Goal: Navigation & Orientation: Find specific page/section

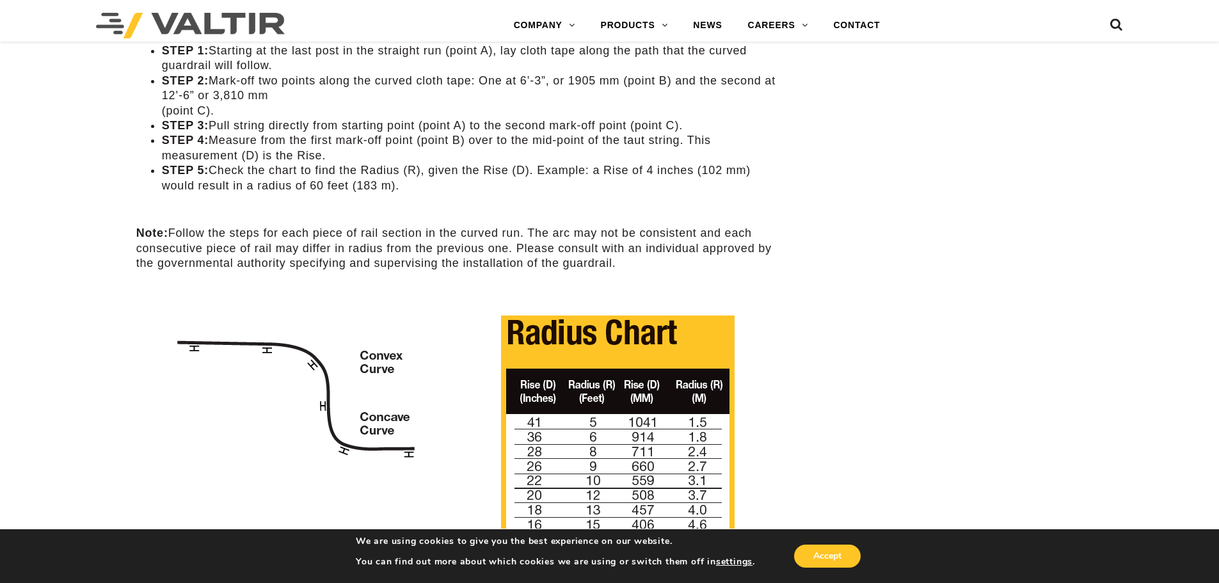
scroll to position [740, 0]
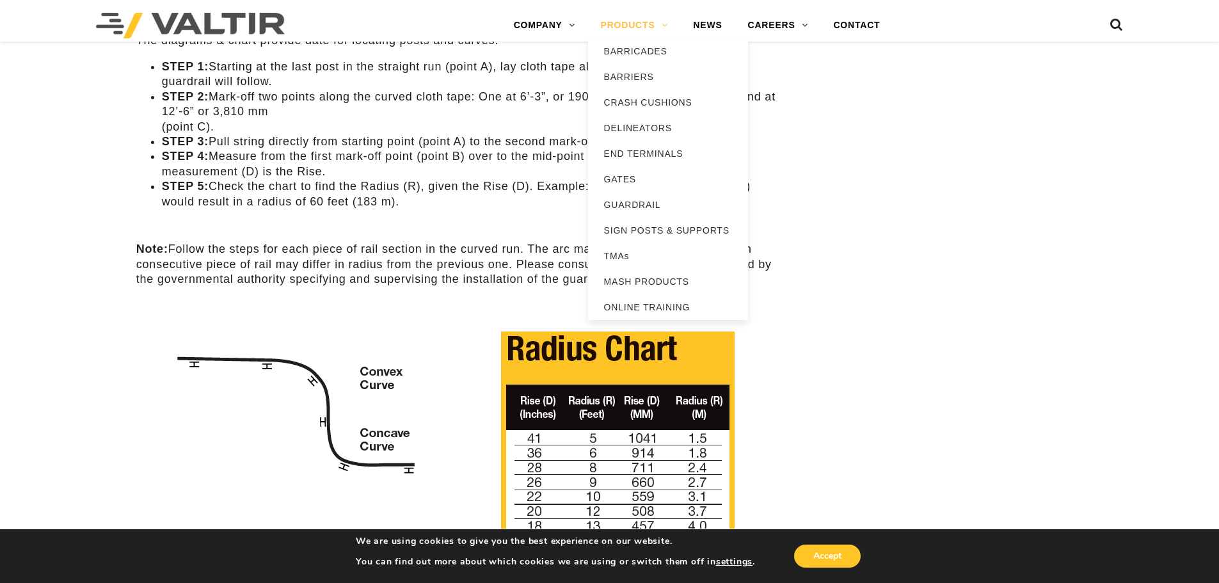
click at [654, 36] on link "PRODUCTS" at bounding box center [634, 26] width 93 height 26
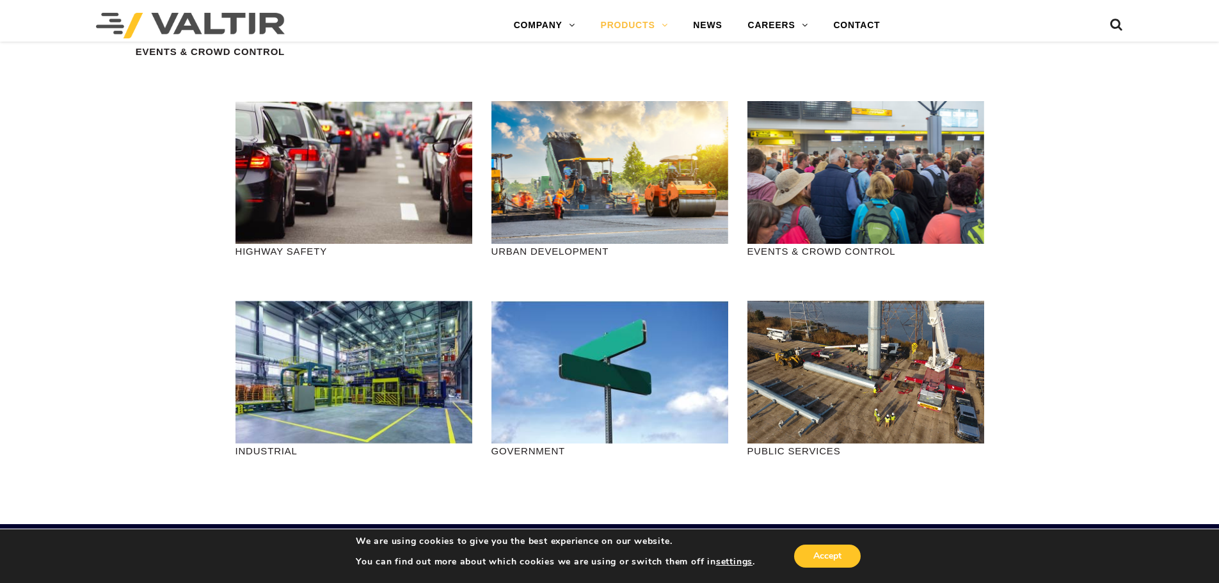
scroll to position [1206, 0]
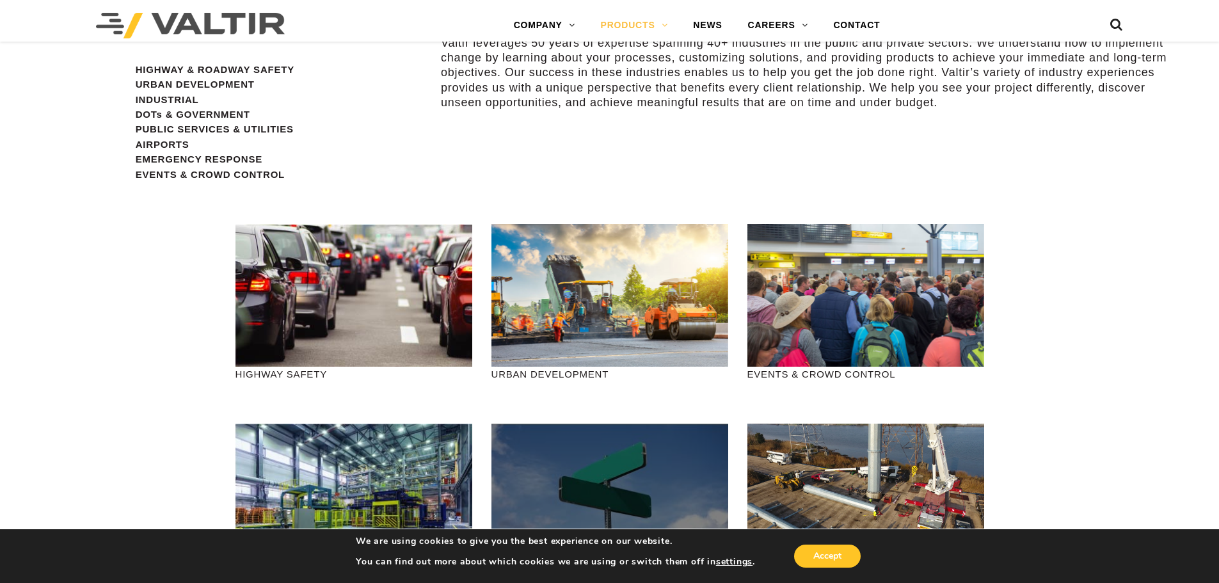
click at [658, 462] on div at bounding box center [609, 495] width 237 height 143
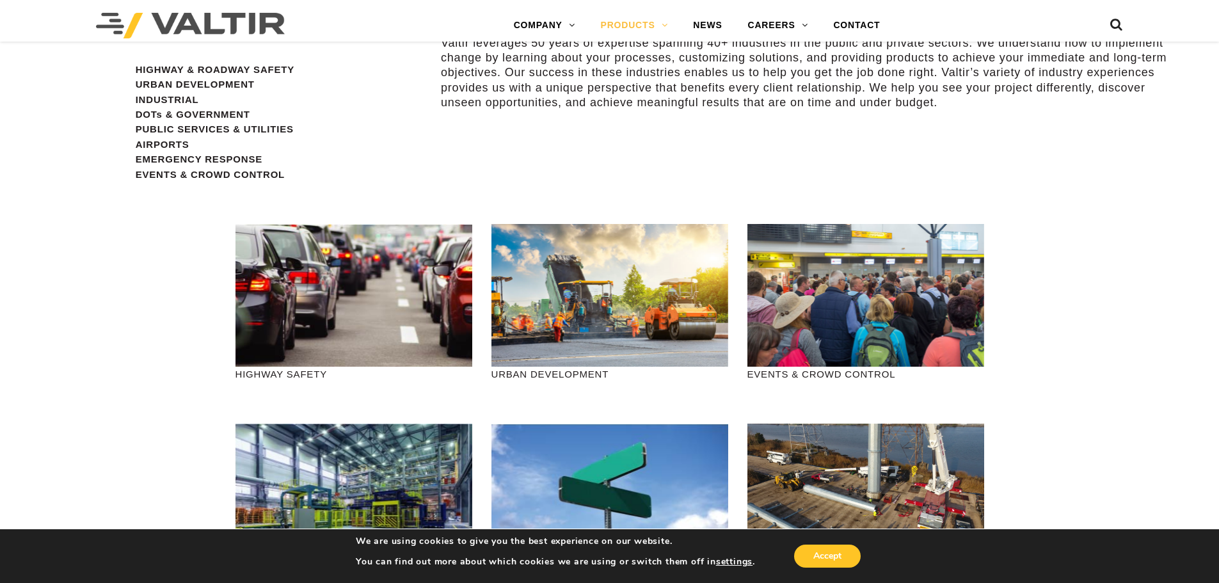
scroll to position [1525, 0]
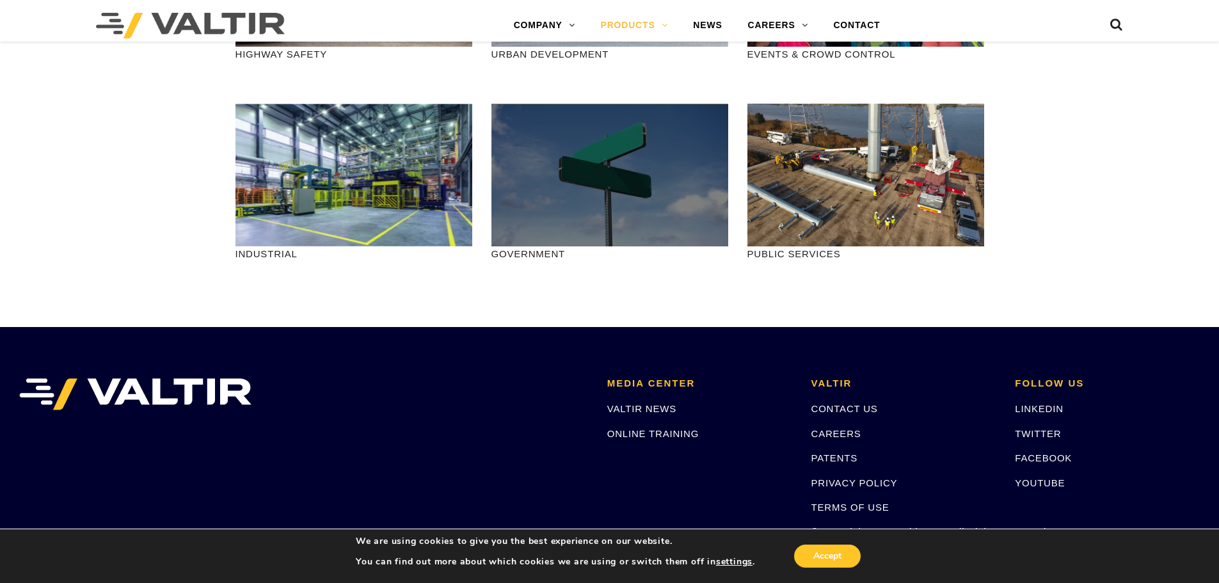
click at [560, 194] on div at bounding box center [609, 175] width 237 height 143
click at [584, 191] on div at bounding box center [609, 175] width 237 height 143
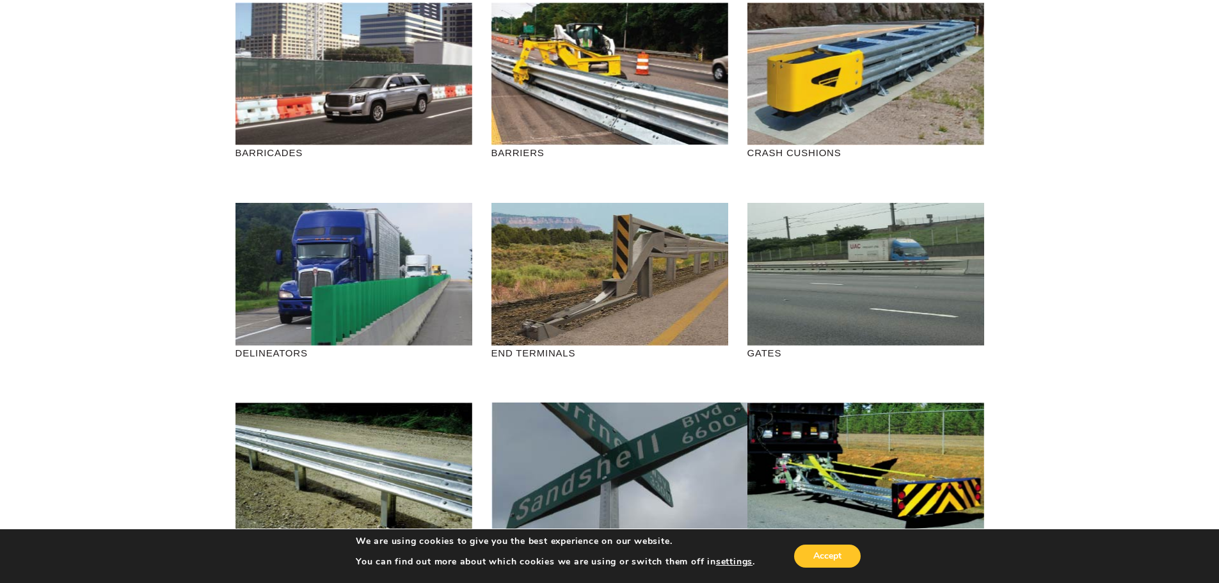
scroll to position [0, 0]
